Goal: Task Accomplishment & Management: Manage account settings

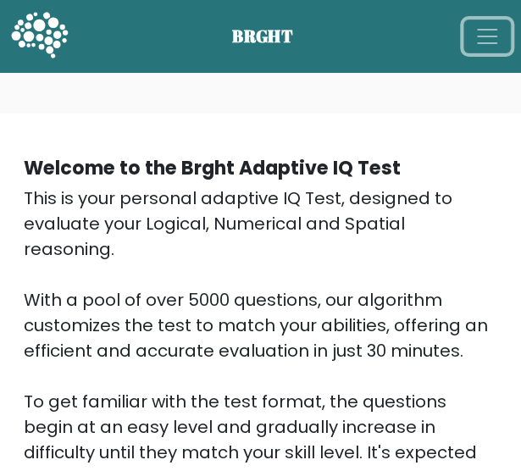
click at [497, 31] on span "Toggle navigation" at bounding box center [486, 36] width 25 height 25
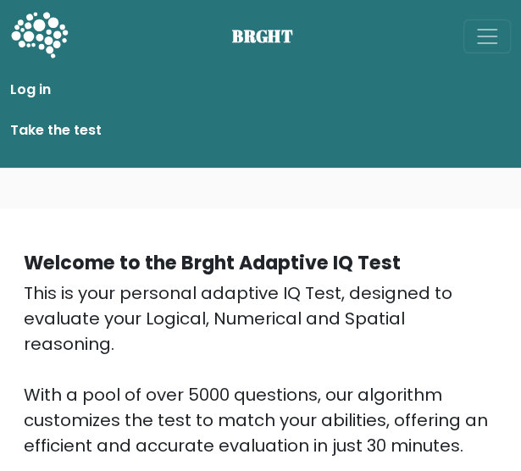
click at [56, 84] on link "Log in" at bounding box center [260, 90] width 501 height 34
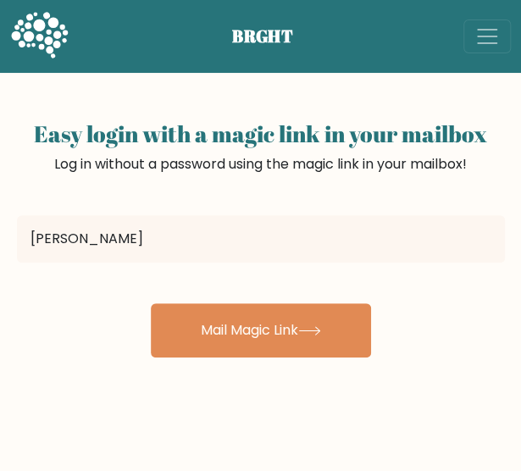
type input "[EMAIL_ADDRESS][DOMAIN_NAME]"
click at [246, 360] on div "Easy login with a magic link in your mailbox Log in without a password using th…" at bounding box center [260, 394] width 521 height 642
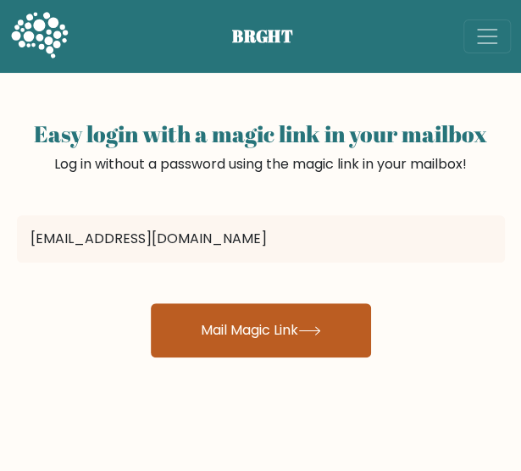
click at [281, 340] on button "Mail Magic Link" at bounding box center [261, 330] width 220 height 54
